Goal: Entertainment & Leisure: Browse casually

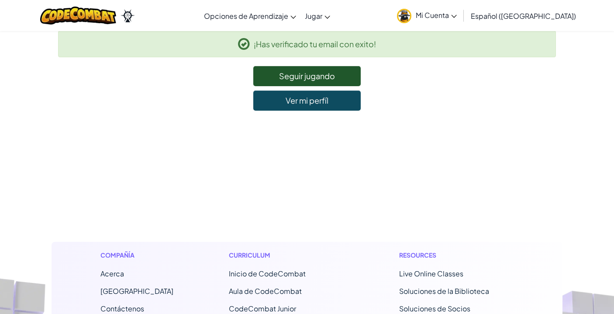
click at [446, 13] on span "Mi Cuenta" at bounding box center [436, 14] width 41 height 9
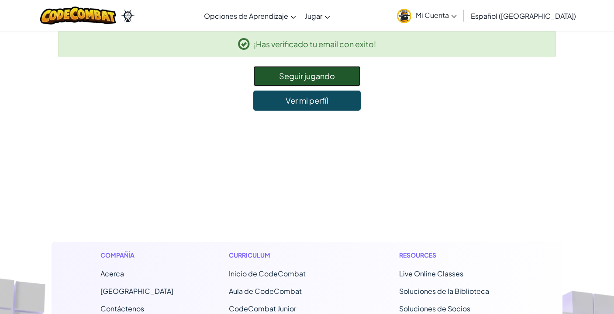
click at [338, 82] on link "Seguir jugando" at bounding box center [306, 76] width 107 height 20
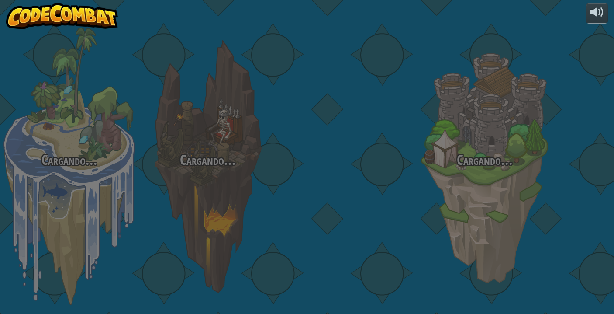
select select "es-419"
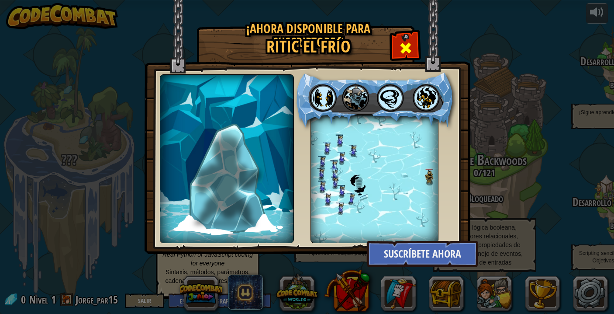
click at [403, 43] on span at bounding box center [406, 48] width 14 height 14
